Goal: Transaction & Acquisition: Purchase product/service

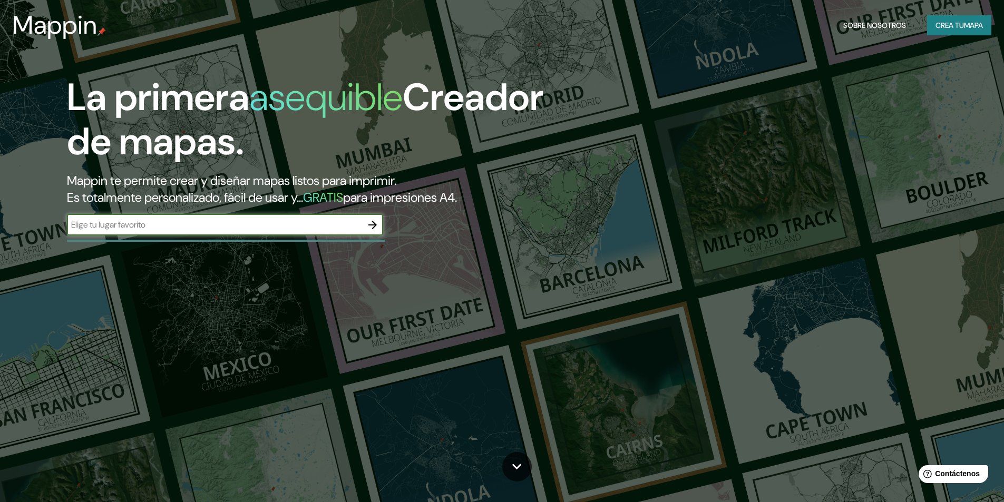
click at [305, 229] on input "text" at bounding box center [214, 225] width 295 height 12
type input "esquipulas chiquimula"
click at [374, 225] on icon "button" at bounding box center [372, 225] width 8 height 8
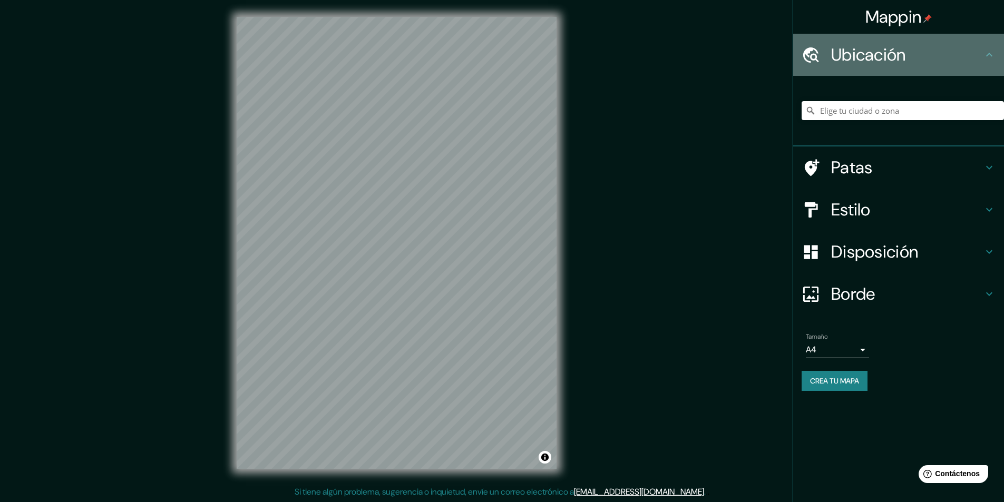
click at [829, 49] on div at bounding box center [817, 55] width 30 height 18
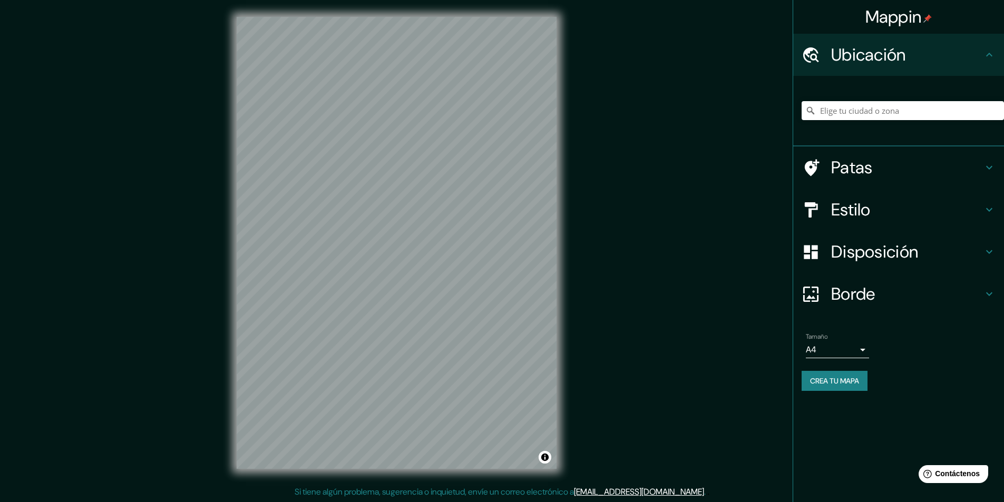
click at [858, 64] on font "Ubicación" at bounding box center [868, 55] width 75 height 22
click at [926, 111] on input "Elige tu ciudad o zona" at bounding box center [903, 110] width 202 height 19
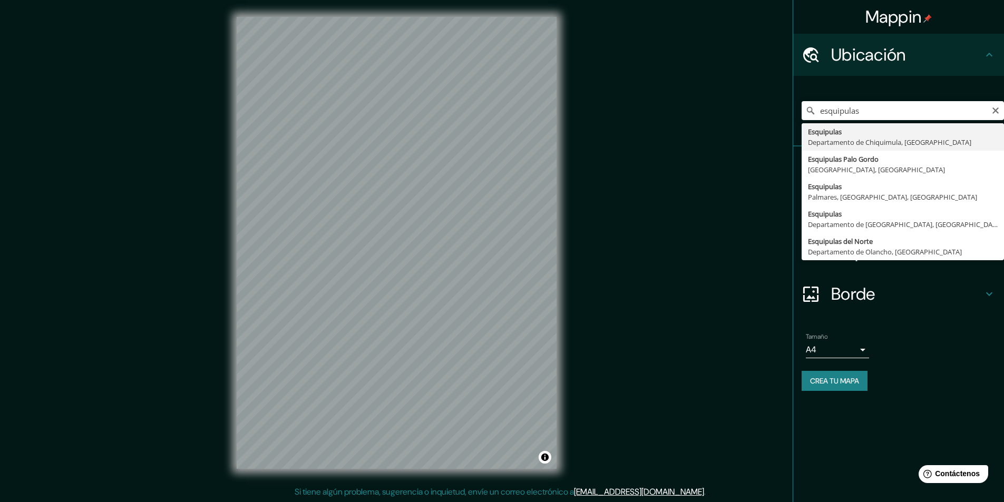
type input "Esquipulas, Departamento de [GEOGRAPHIC_DATA], [GEOGRAPHIC_DATA]"
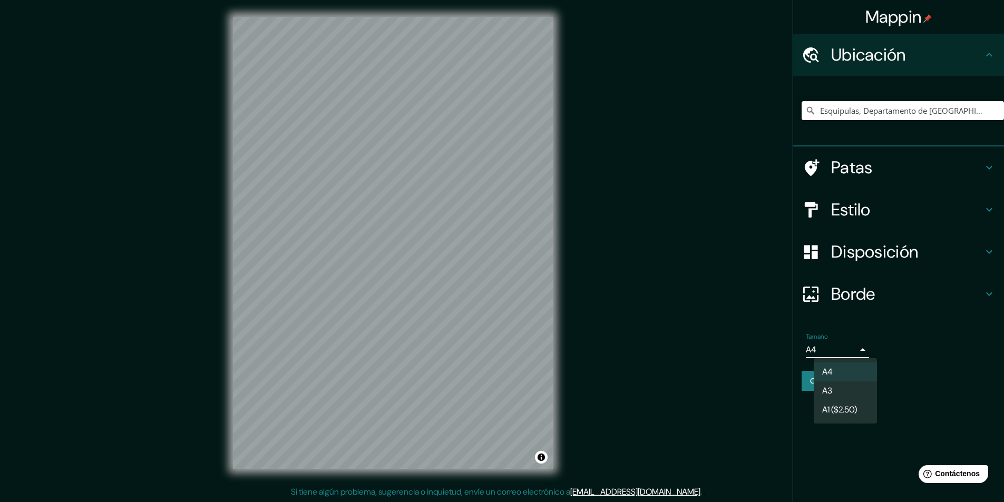
click at [858, 347] on body "Mappin Ubicación Esquipulas, Departamento de [GEOGRAPHIC_DATA], [GEOGRAPHIC_DAT…" at bounding box center [502, 251] width 1004 height 502
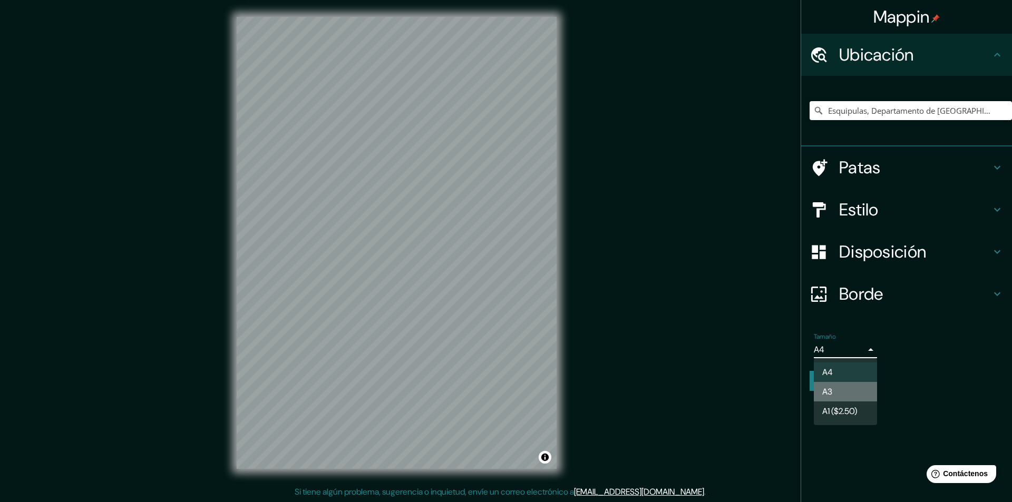
click at [855, 392] on li "A3" at bounding box center [845, 392] width 63 height 20
type input "a4"
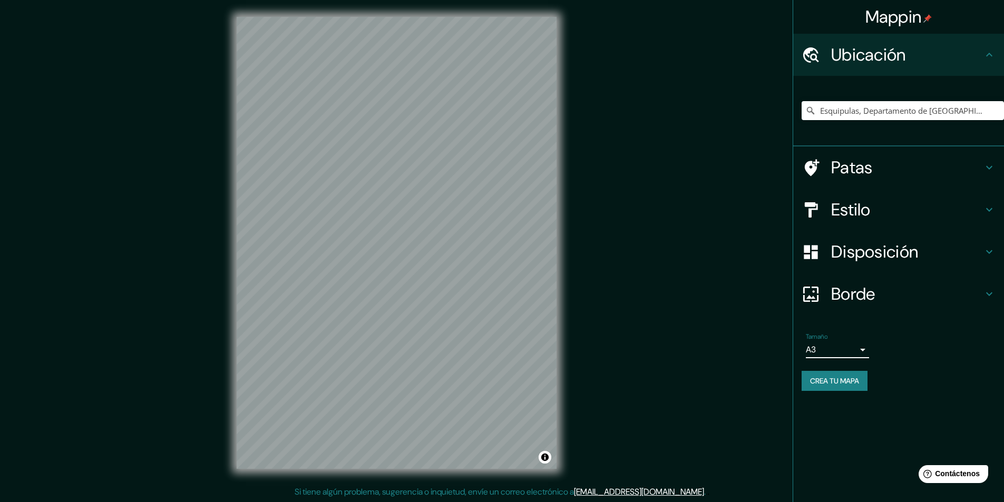
click at [871, 298] on font "Borde" at bounding box center [853, 294] width 44 height 22
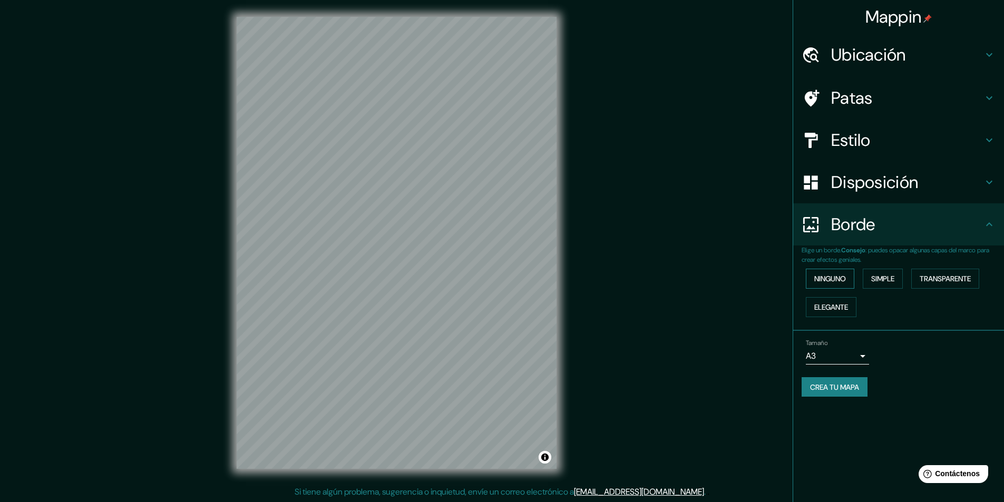
click at [839, 277] on font "Ninguno" at bounding box center [830, 278] width 32 height 9
click at [882, 280] on font "Simple" at bounding box center [882, 278] width 23 height 9
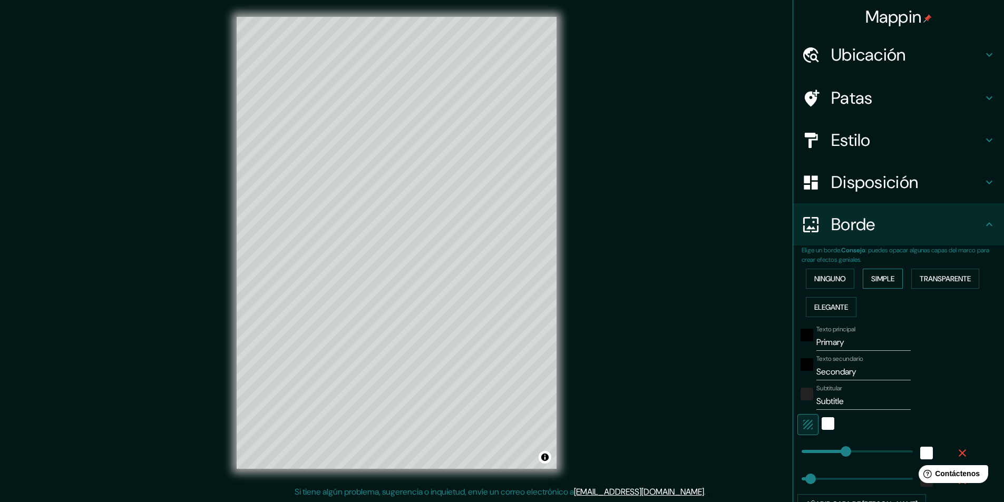
click at [882, 280] on font "Simple" at bounding box center [882, 278] width 23 height 9
type input "243"
type input "49"
click at [840, 278] on font "Ninguno" at bounding box center [830, 278] width 32 height 9
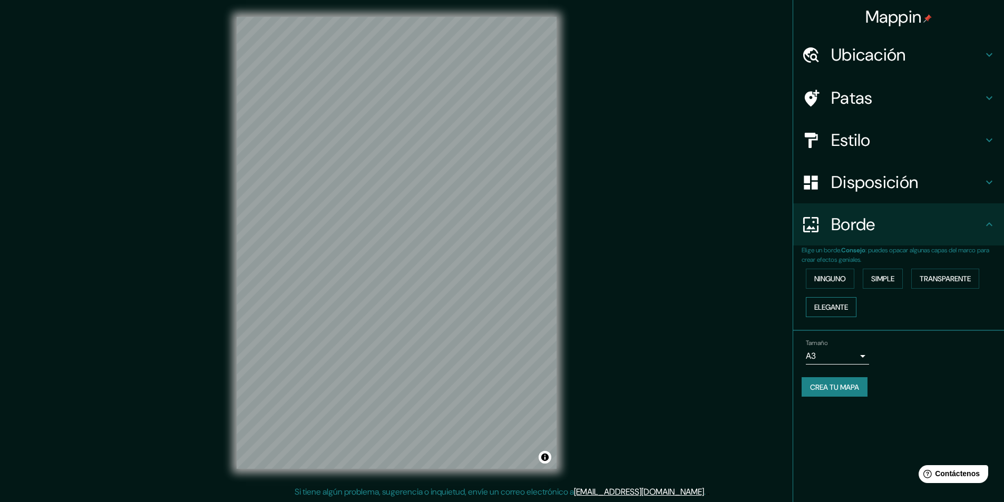
click at [843, 309] on font "Elegante" at bounding box center [831, 307] width 34 height 9
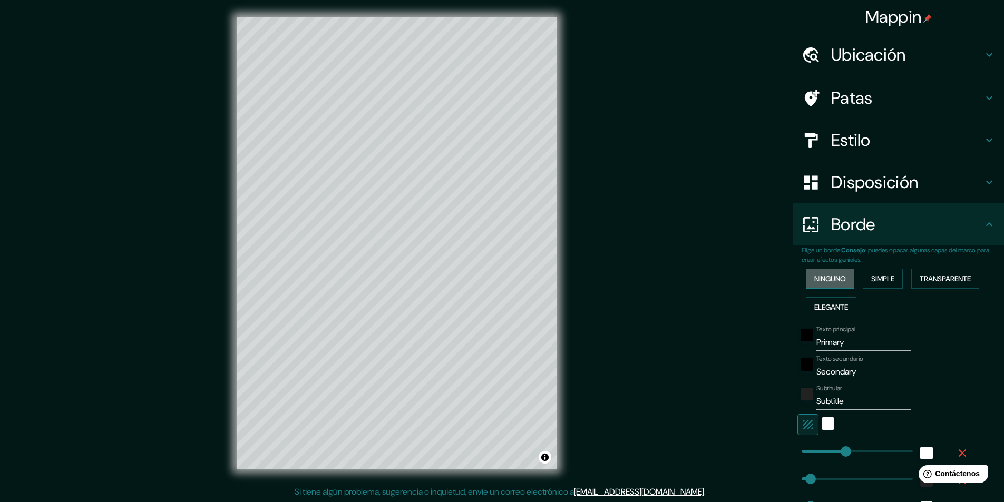
click at [832, 281] on font "Ninguno" at bounding box center [830, 278] width 32 height 9
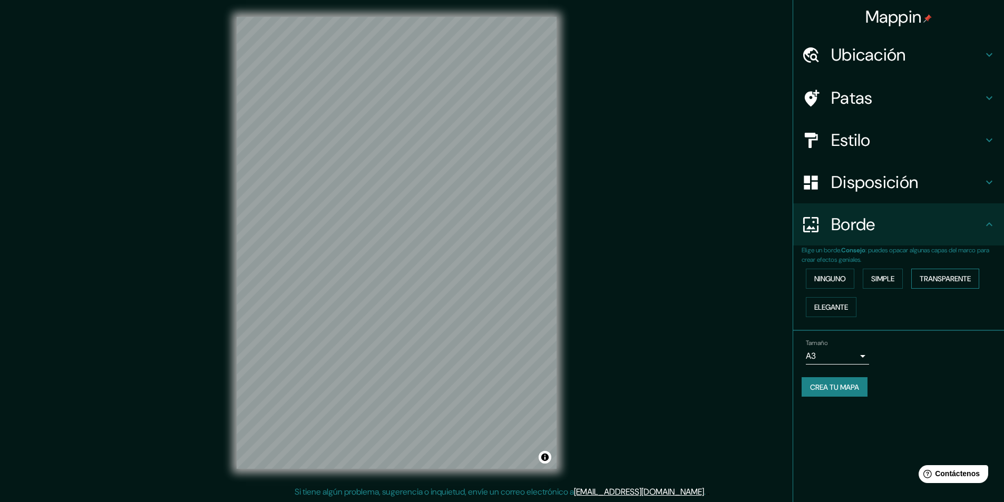
click at [924, 279] on font "Transparente" at bounding box center [945, 278] width 51 height 9
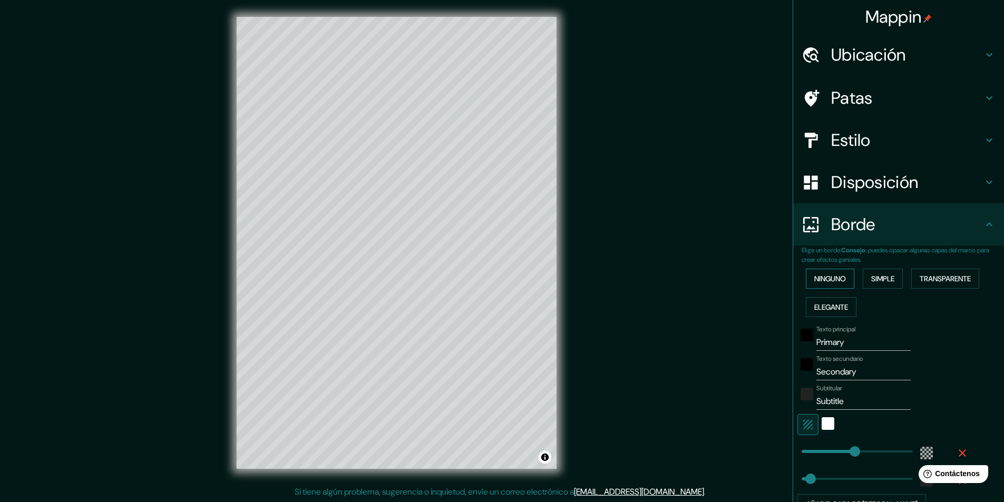
click at [814, 279] on font "Ninguno" at bounding box center [830, 278] width 32 height 9
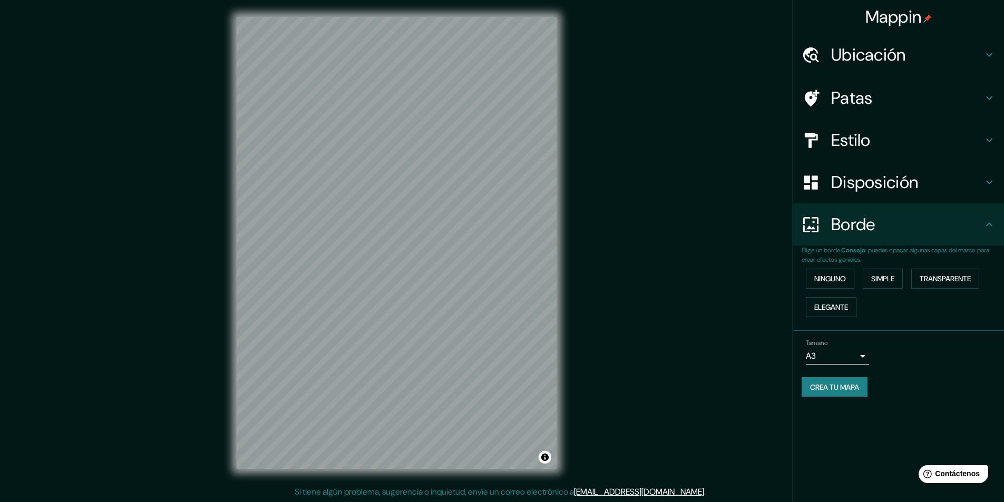
click at [850, 354] on body "Mappin Ubicación Esquipulas, Departamento de [GEOGRAPHIC_DATA], [GEOGRAPHIC_DAT…" at bounding box center [502, 251] width 1004 height 502
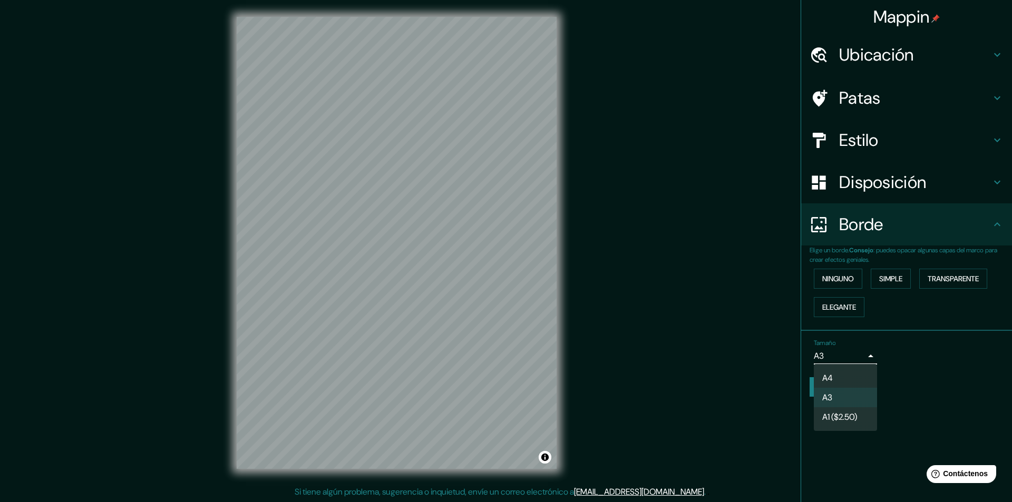
click at [848, 379] on li "A4" at bounding box center [845, 378] width 63 height 20
type input "single"
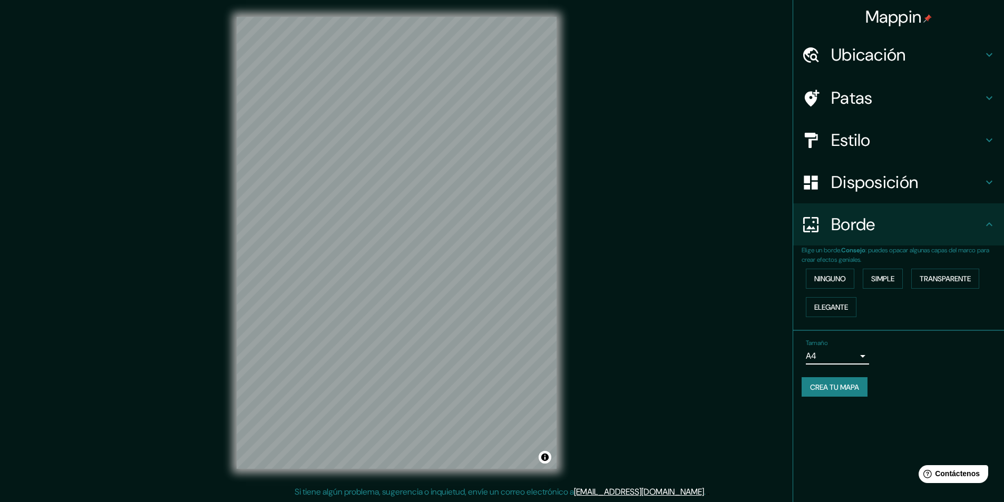
click at [870, 177] on font "Disposición" at bounding box center [874, 182] width 87 height 22
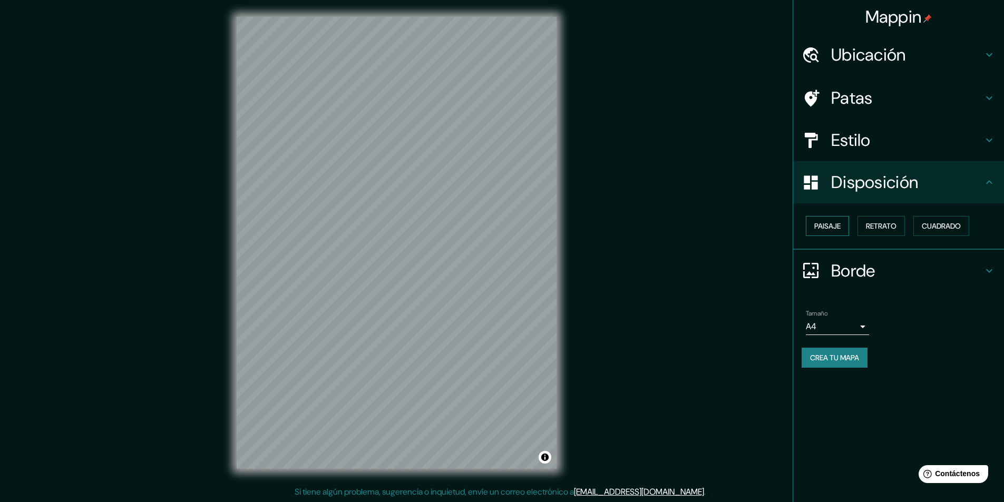
click at [834, 228] on font "Paisaje" at bounding box center [827, 225] width 26 height 9
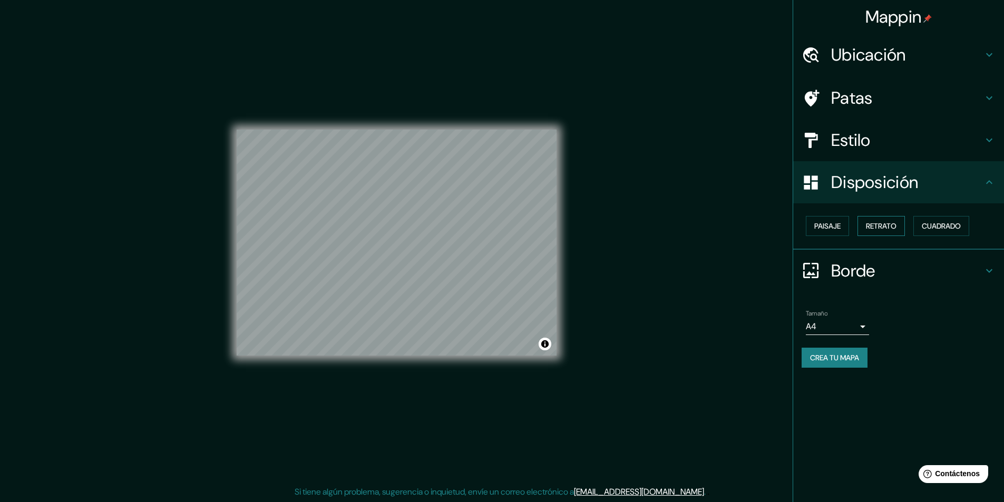
click at [881, 226] on font "Retrato" at bounding box center [881, 225] width 31 height 9
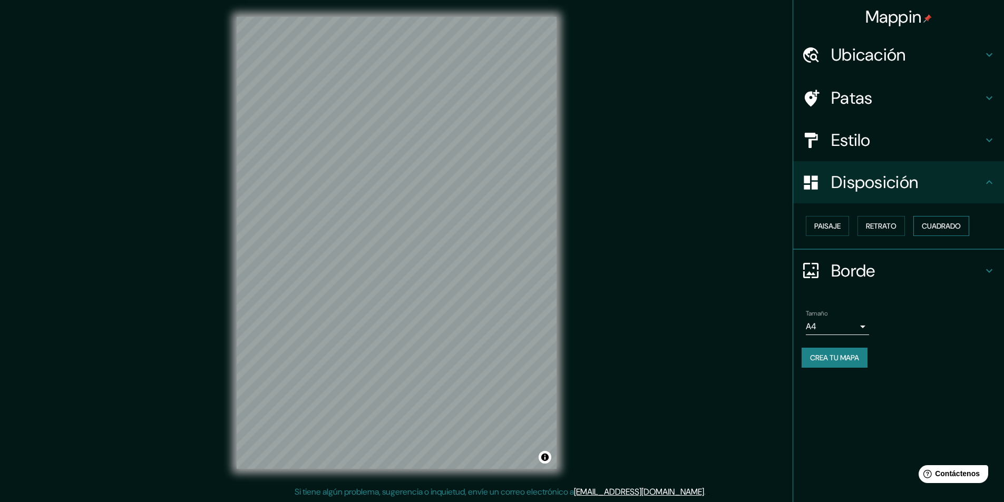
click at [932, 226] on font "Cuadrado" at bounding box center [941, 225] width 39 height 9
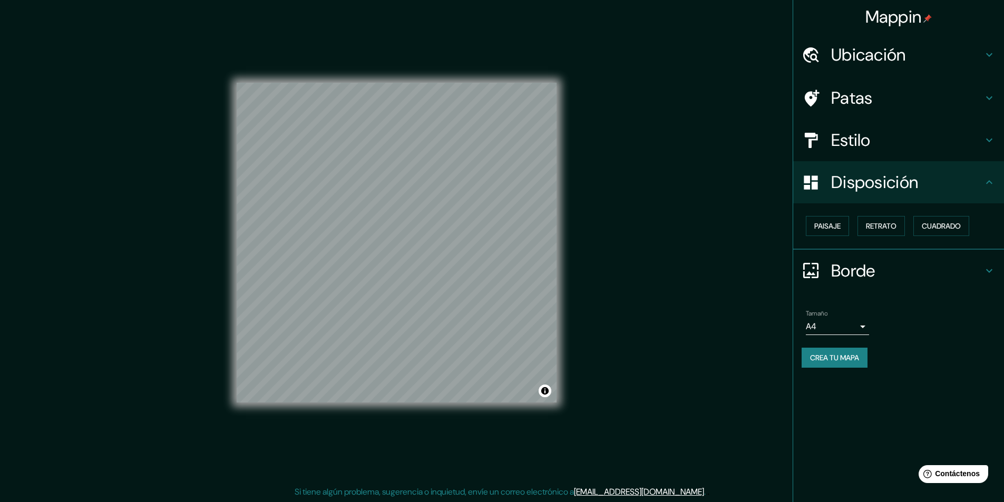
click at [879, 51] on font "Ubicación" at bounding box center [868, 55] width 75 height 22
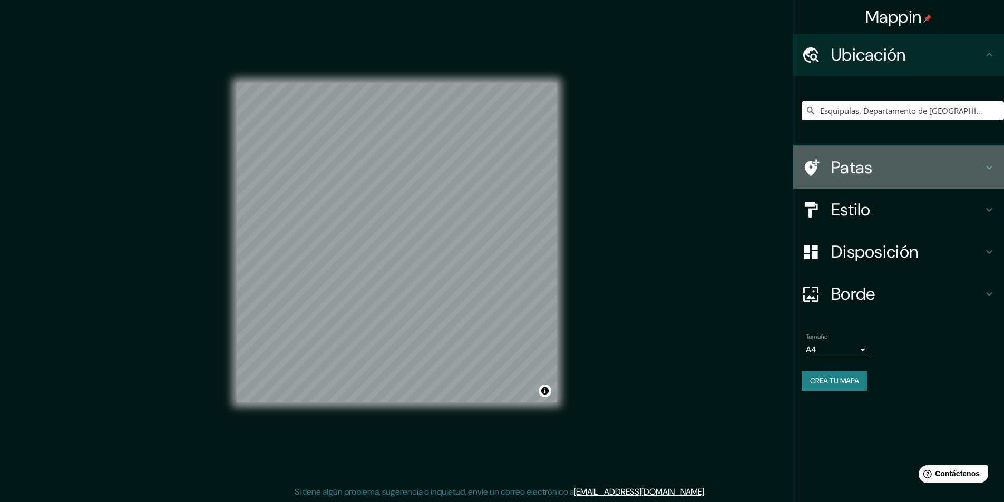
click at [881, 166] on h4 "Patas" at bounding box center [907, 167] width 152 height 21
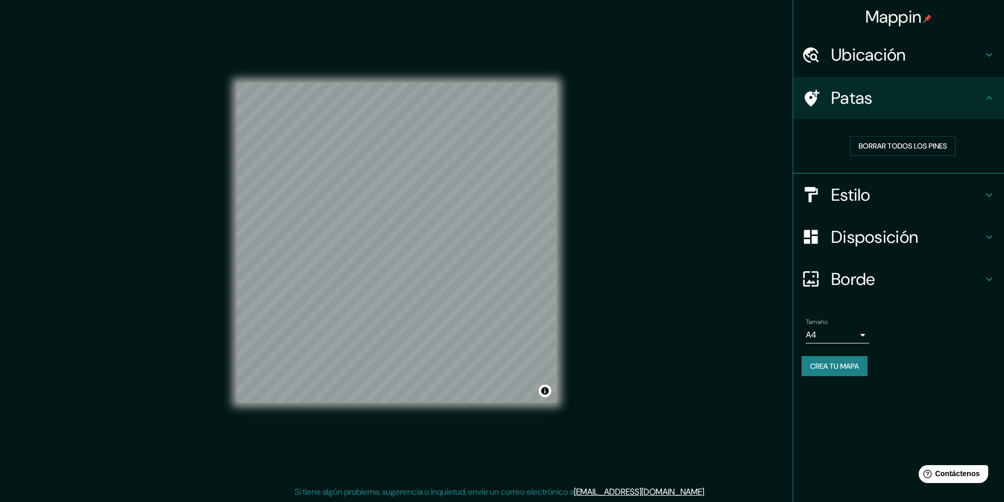
click at [885, 193] on h4 "Estilo" at bounding box center [907, 194] width 152 height 21
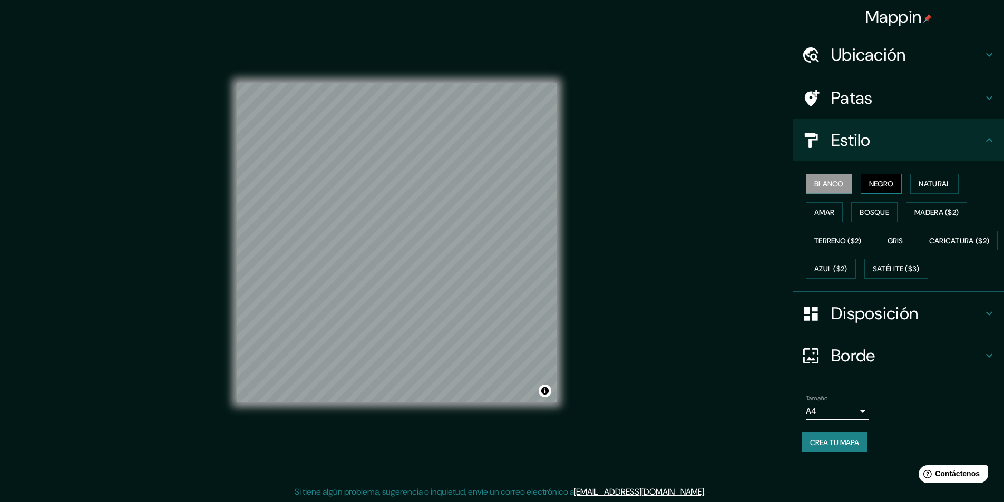
click at [883, 188] on font "Negro" at bounding box center [881, 183] width 25 height 9
click at [835, 182] on font "Blanco" at bounding box center [829, 183] width 30 height 9
click at [919, 181] on button "Natural" at bounding box center [934, 184] width 48 height 20
click at [833, 210] on font "Amar" at bounding box center [824, 212] width 20 height 9
click at [870, 218] on font "Bosque" at bounding box center [875, 213] width 30 height 14
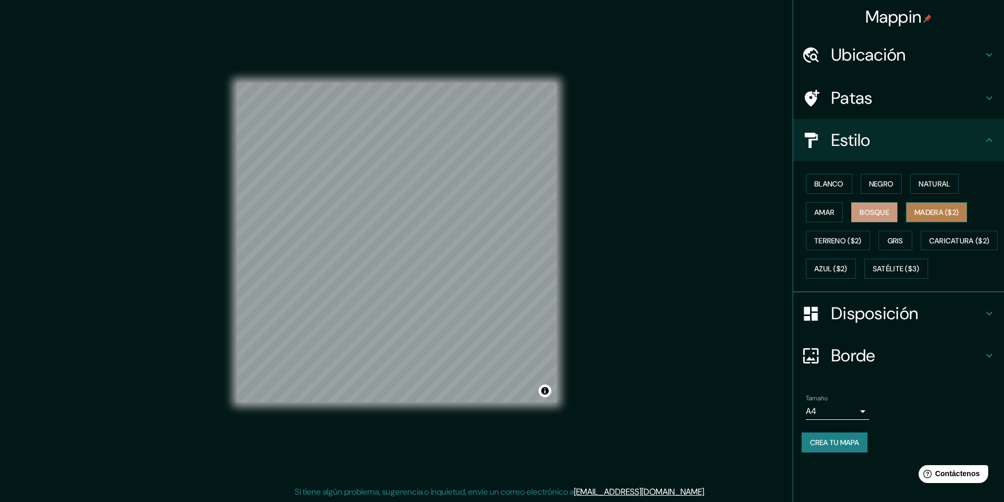
click at [928, 211] on font "Madera ($2)" at bounding box center [936, 212] width 44 height 9
click at [833, 239] on font "Terreno ($2)" at bounding box center [837, 240] width 47 height 9
click at [899, 236] on font "Gris" at bounding box center [896, 240] width 16 height 9
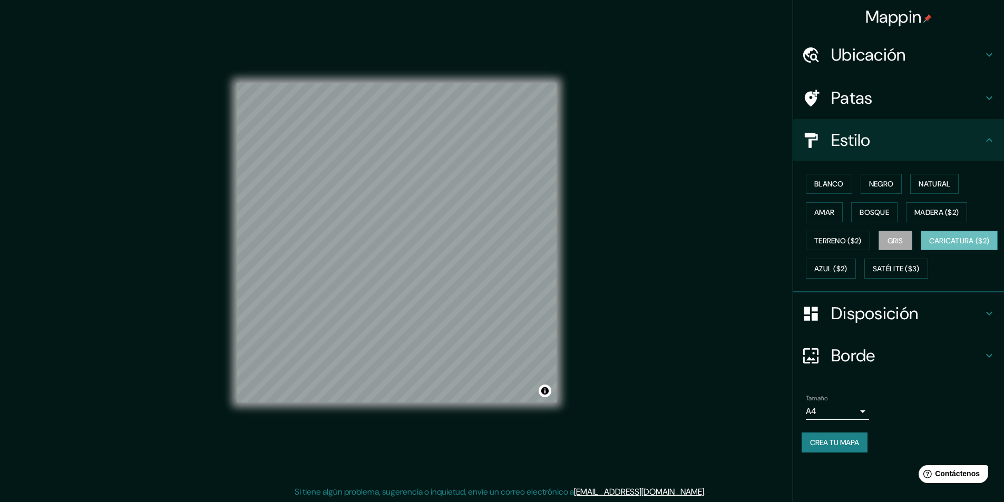
click at [929, 246] on font "Caricatura ($2)" at bounding box center [959, 240] width 61 height 9
click at [848, 264] on font "Azul ($2)" at bounding box center [830, 269] width 33 height 14
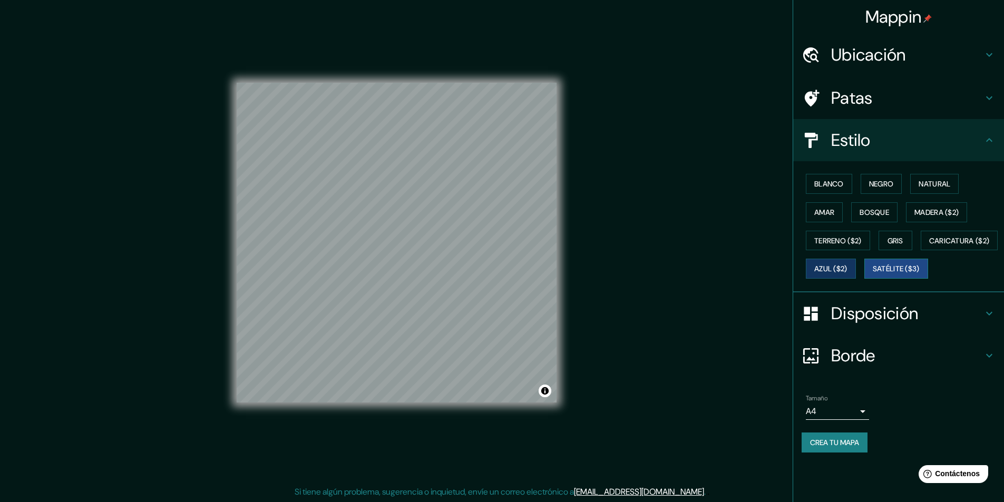
click at [873, 274] on font "Satélite ($3)" at bounding box center [896, 269] width 47 height 9
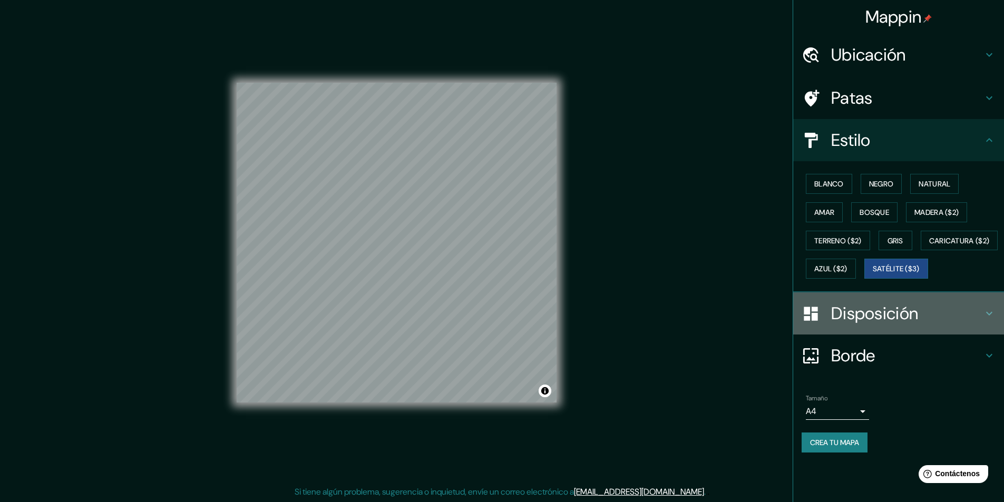
click at [861, 325] on font "Disposición" at bounding box center [874, 314] width 87 height 22
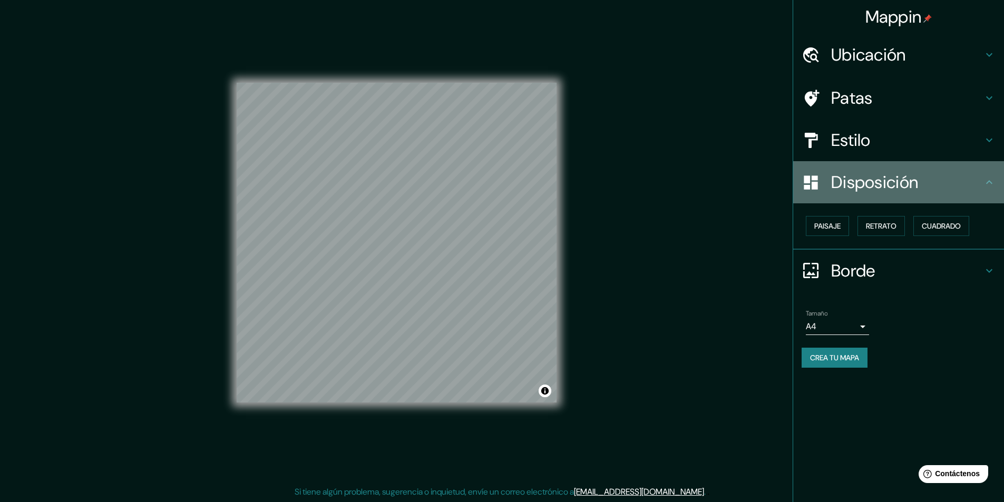
click at [854, 187] on font "Disposición" at bounding box center [874, 182] width 87 height 22
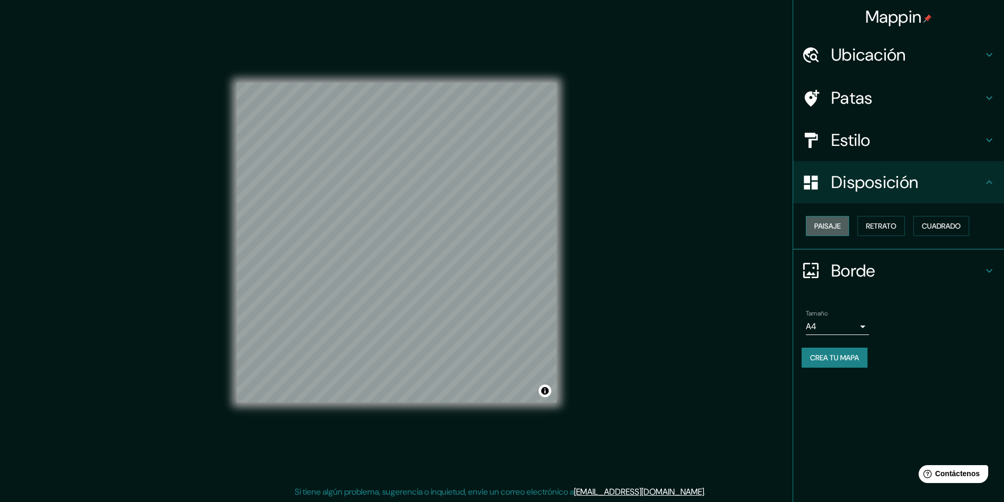
click at [823, 227] on font "Paisaje" at bounding box center [827, 225] width 26 height 9
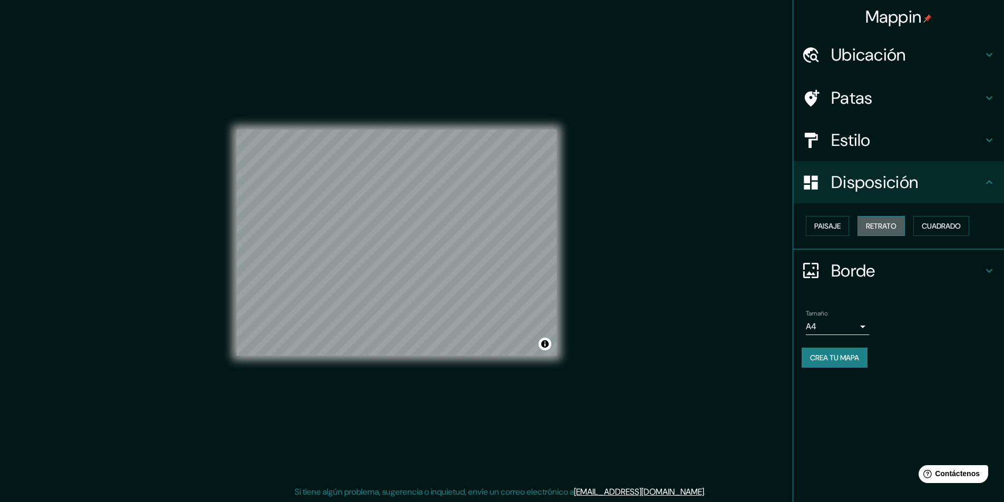
click at [886, 227] on font "Retrato" at bounding box center [881, 225] width 31 height 9
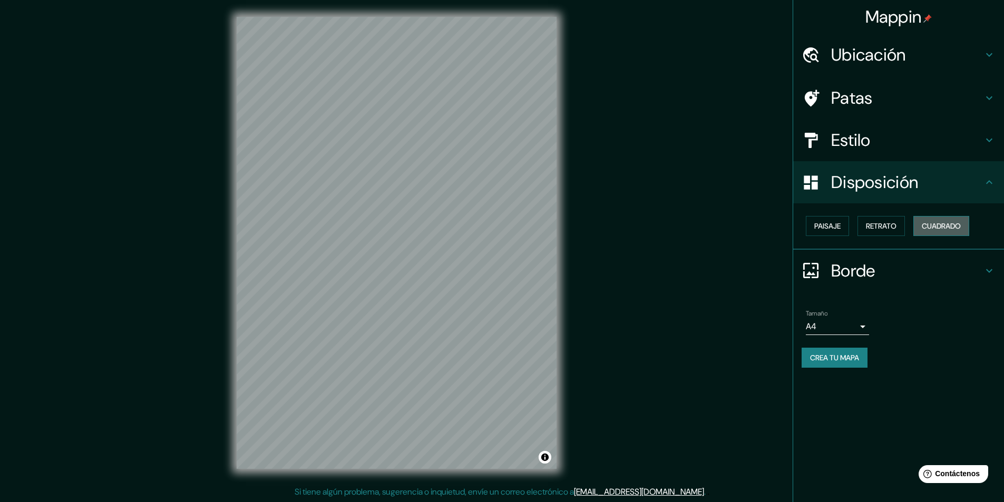
click at [933, 227] on font "Cuadrado" at bounding box center [941, 225] width 39 height 9
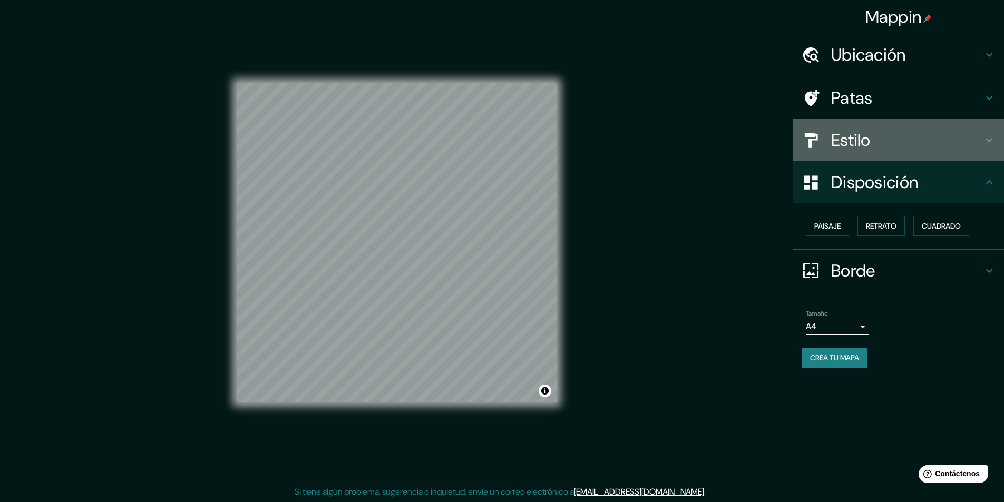
click at [863, 130] on font "Estilo" at bounding box center [851, 140] width 40 height 22
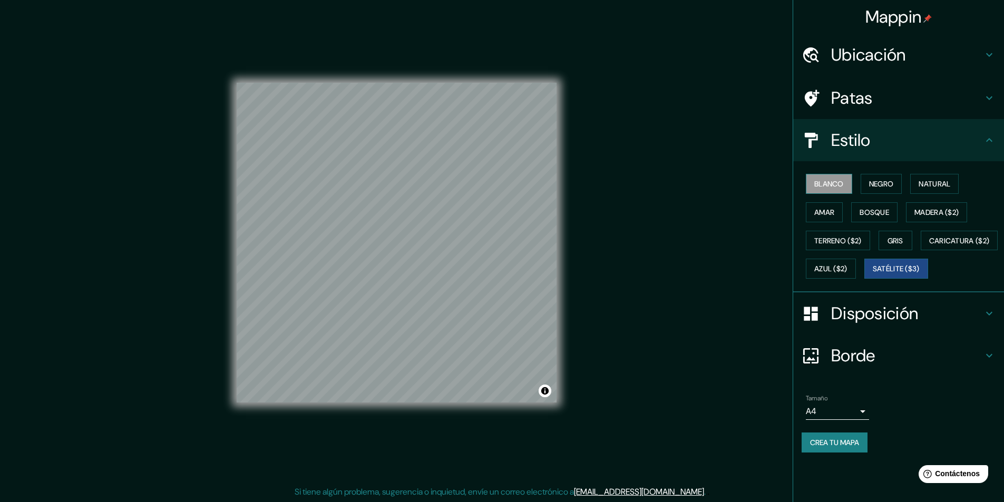
click at [834, 178] on font "Blanco" at bounding box center [829, 184] width 30 height 14
click at [873, 274] on font "Satélite ($3)" at bounding box center [896, 269] width 47 height 9
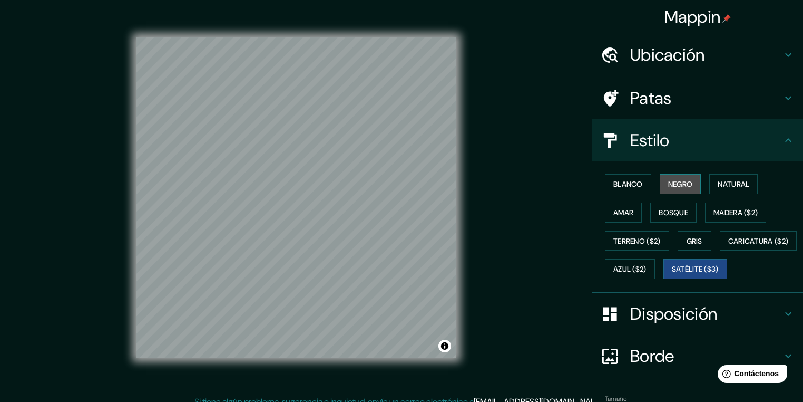
click at [679, 183] on font "Negro" at bounding box center [680, 183] width 25 height 9
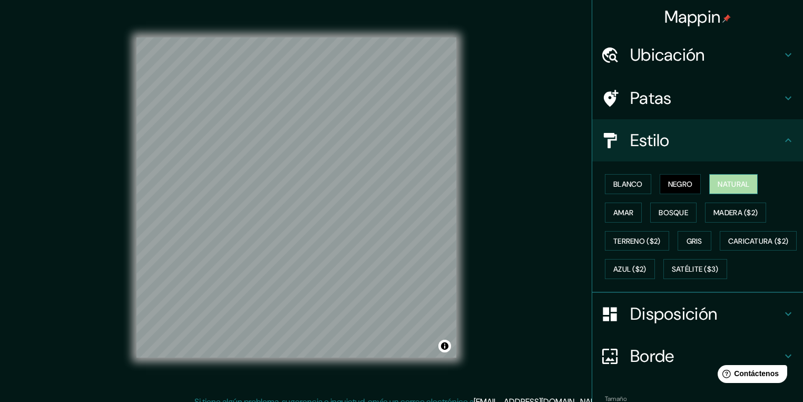
click at [719, 175] on button "Natural" at bounding box center [733, 184] width 48 height 20
click at [619, 215] on font "Amar" at bounding box center [624, 212] width 20 height 9
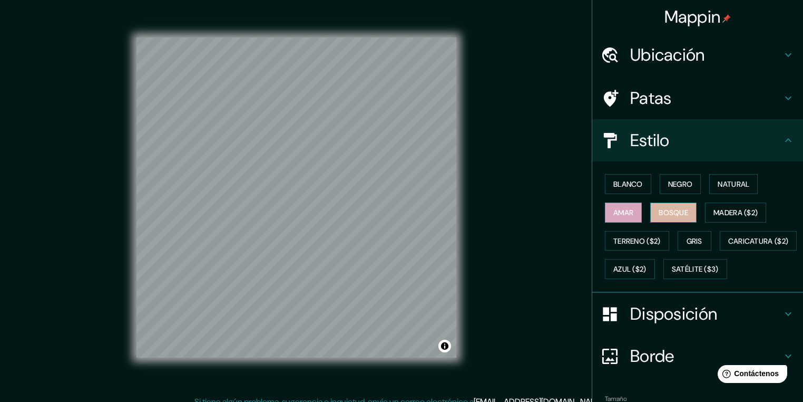
click at [669, 208] on font "Bosque" at bounding box center [674, 212] width 30 height 9
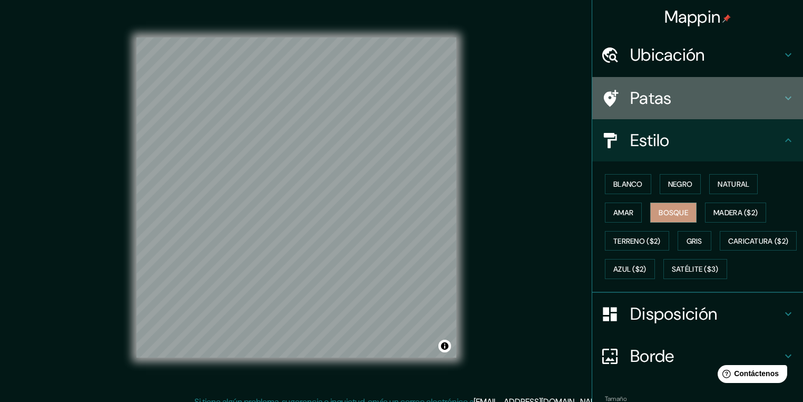
click at [633, 93] on font "Patas" at bounding box center [651, 98] width 42 height 22
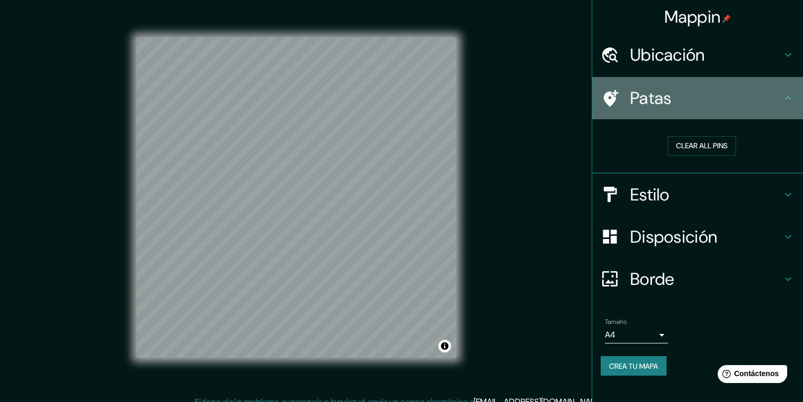
click at [623, 95] on div at bounding box center [616, 98] width 30 height 18
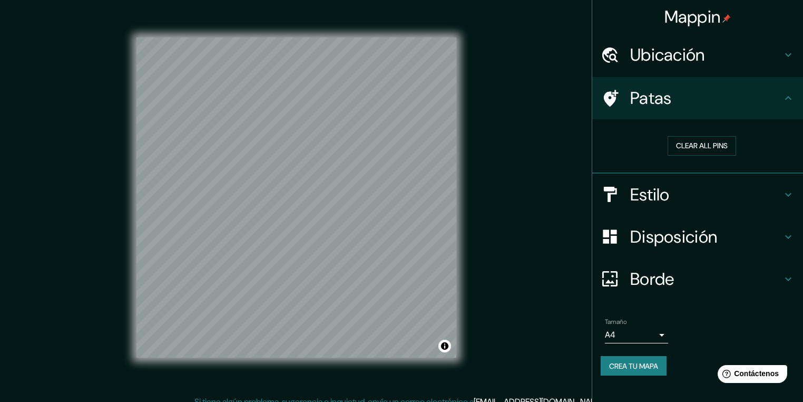
click at [614, 96] on icon at bounding box center [611, 98] width 15 height 17
drag, startPoint x: 337, startPoint y: 162, endPoint x: 686, endPoint y: 141, distance: 349.6
click at [686, 141] on button "Clear all pins" at bounding box center [702, 146] width 69 height 20
click at [644, 197] on font "Estilo" at bounding box center [650, 194] width 40 height 22
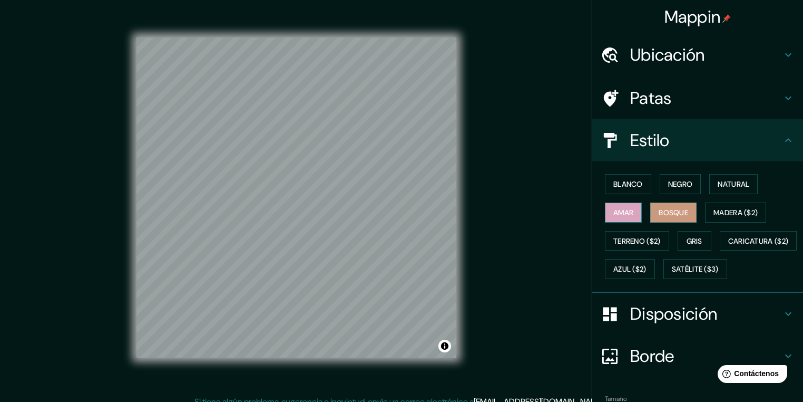
click at [612, 202] on button "Amar" at bounding box center [623, 212] width 37 height 20
click at [617, 185] on font "Blanco" at bounding box center [629, 183] width 30 height 9
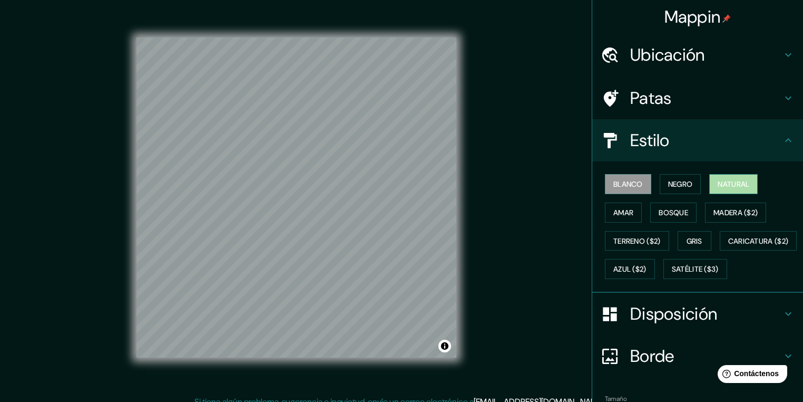
click at [725, 188] on font "Natural" at bounding box center [734, 184] width 32 height 14
